Goal: Task Accomplishment & Management: Manage account settings

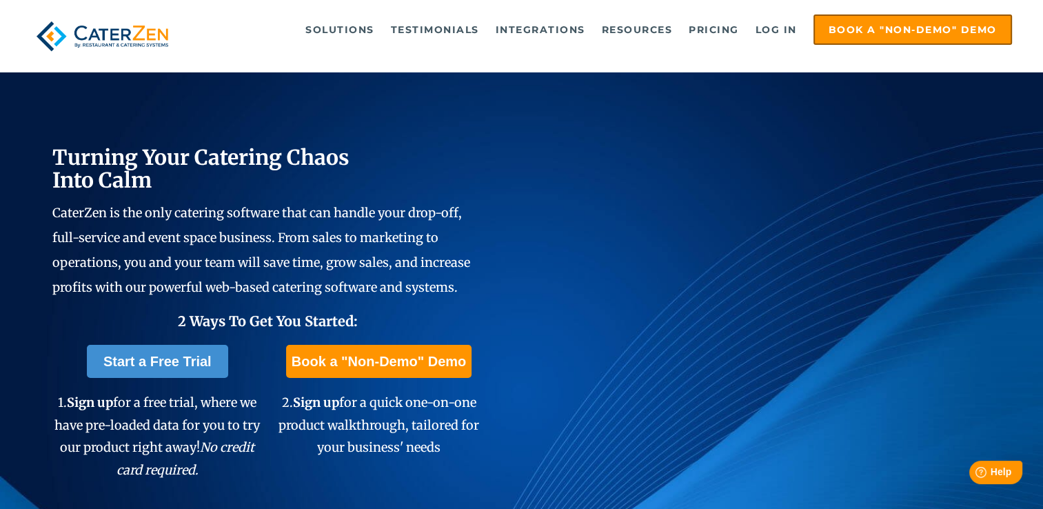
click at [772, 30] on html "Justuno™ ✕ Doing At Least $200,000 A Year In Catering? Grab your free blueprint…" at bounding box center [521, 19] width 1043 height 38
click at [201, 48] on span "At Least $200,000 A Year In Catering?" at bounding box center [122, 83] width 213 height 99
click at [779, 29] on html "Justuno™ ✕ Doing At Least $200,000 A Year In Catering? Grab your free blueprint…" at bounding box center [521, 22] width 1043 height 45
click at [778, 30] on link "Log in" at bounding box center [776, 30] width 55 height 28
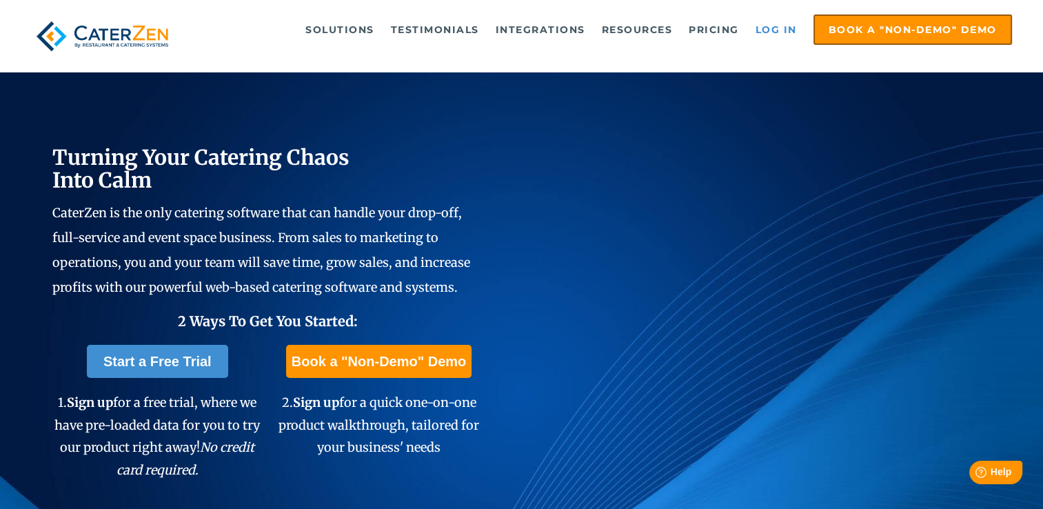
click at [775, 34] on link "Log in" at bounding box center [776, 30] width 55 height 28
